Goal: Information Seeking & Learning: Learn about a topic

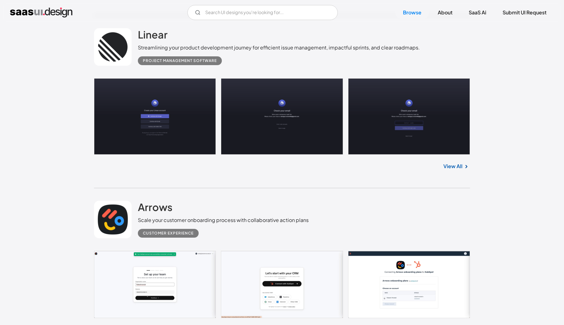
scroll to position [379, 0]
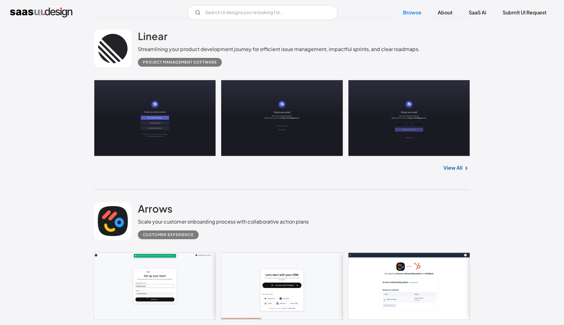
click at [455, 167] on link "View All" at bounding box center [452, 168] width 19 height 8
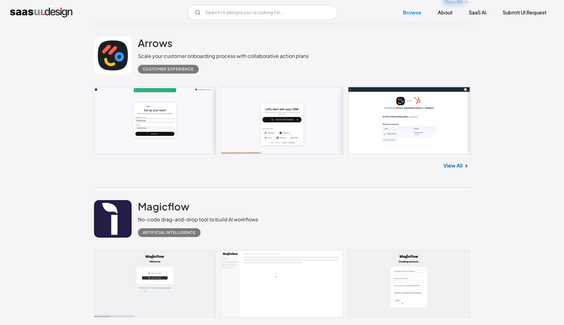
scroll to position [548, 0]
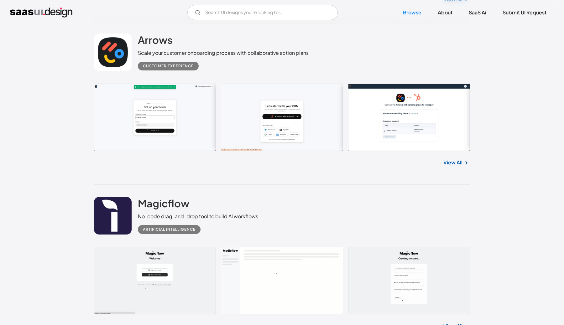
click at [451, 164] on link "View All" at bounding box center [452, 163] width 19 height 8
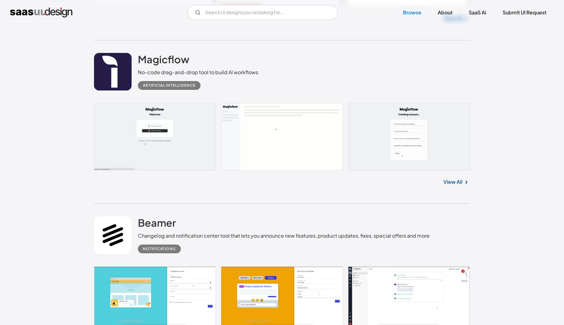
scroll to position [647, 0]
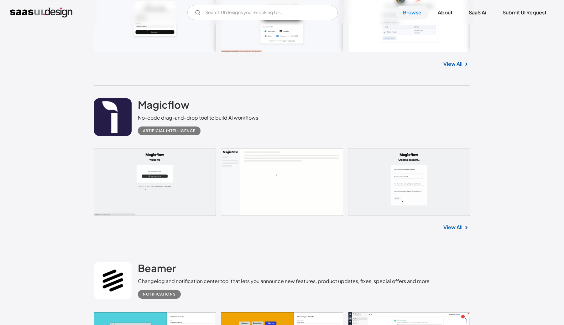
click at [453, 224] on link "View All" at bounding box center [452, 228] width 19 height 8
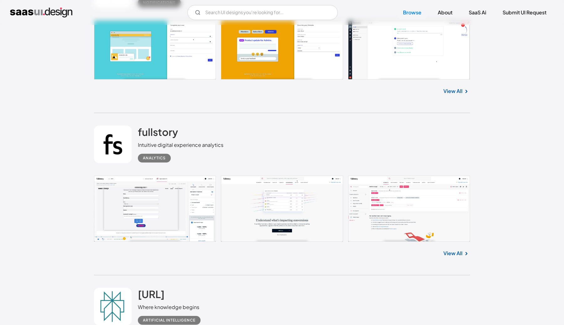
scroll to position [982, 0]
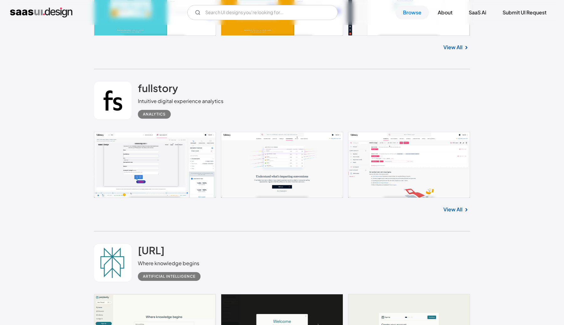
click at [457, 208] on link "View All" at bounding box center [452, 210] width 19 height 8
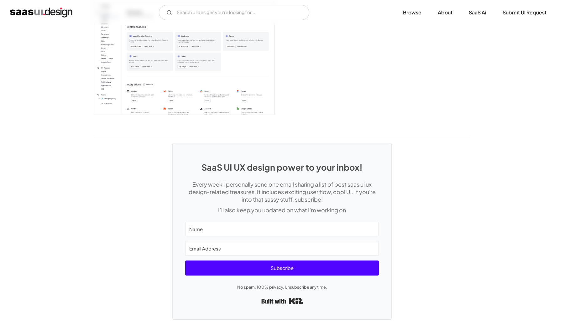
scroll to position [1671, 0]
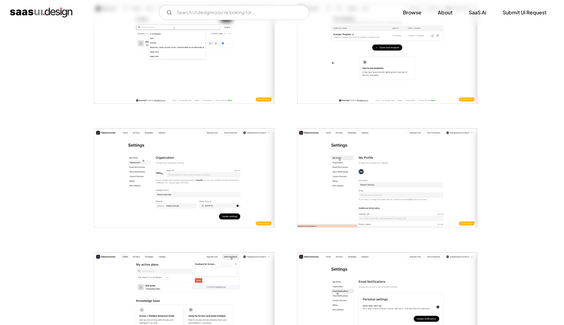
scroll to position [1385, 0]
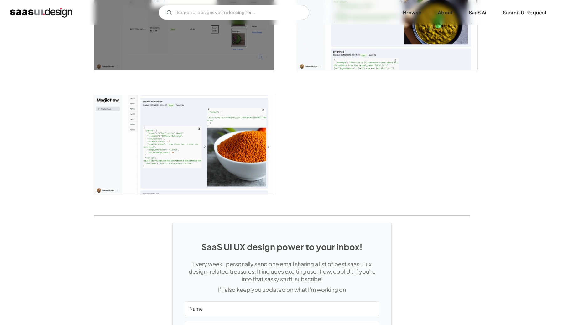
scroll to position [1015, 0]
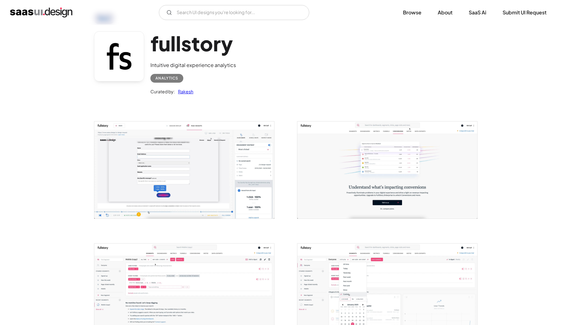
scroll to position [18, 0]
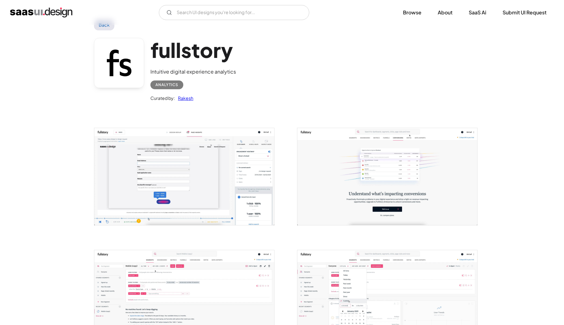
click at [170, 136] on img "open lightbox" at bounding box center [184, 176] width 180 height 97
